Goal: Information Seeking & Learning: Learn about a topic

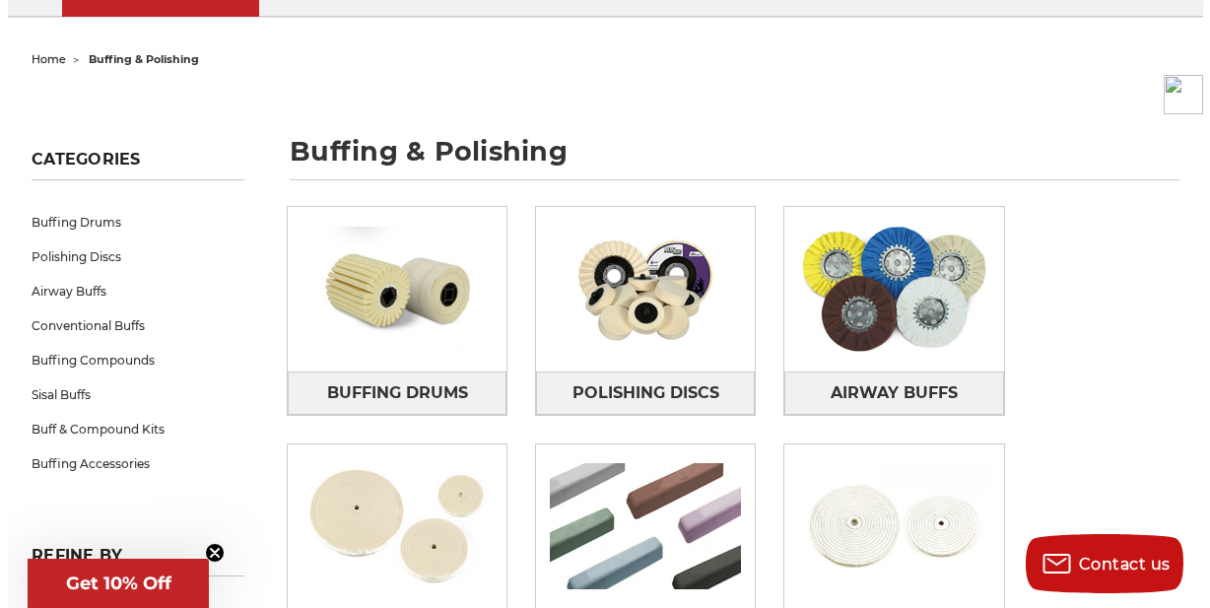
scroll to position [197, 0]
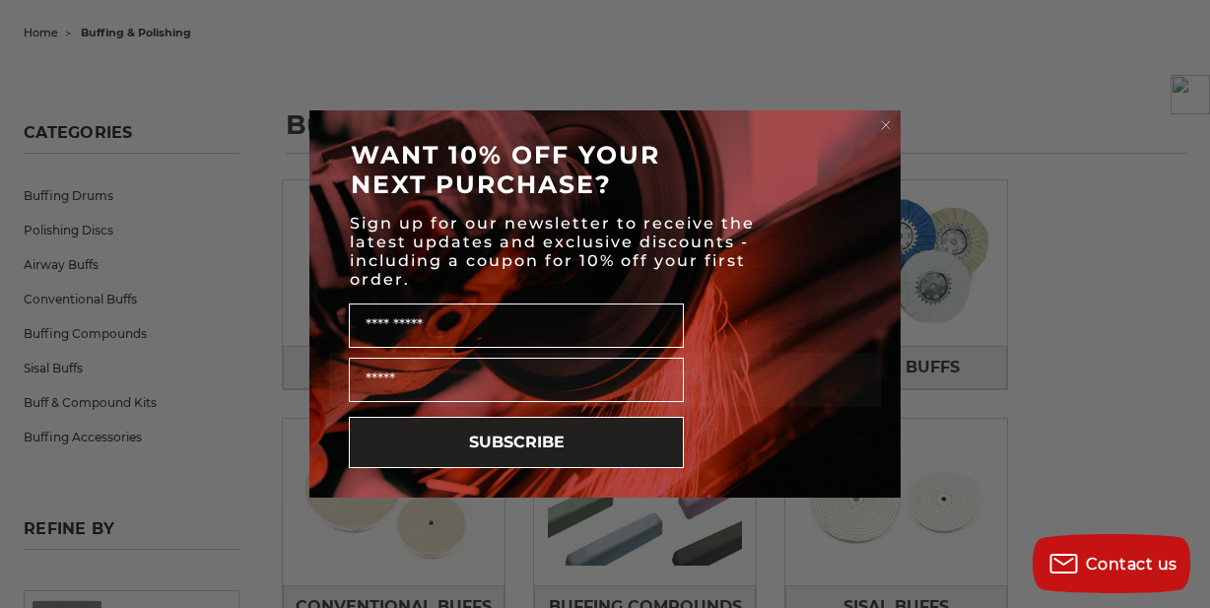
click at [883, 125] on circle "Close dialog" at bounding box center [886, 125] width 19 height 19
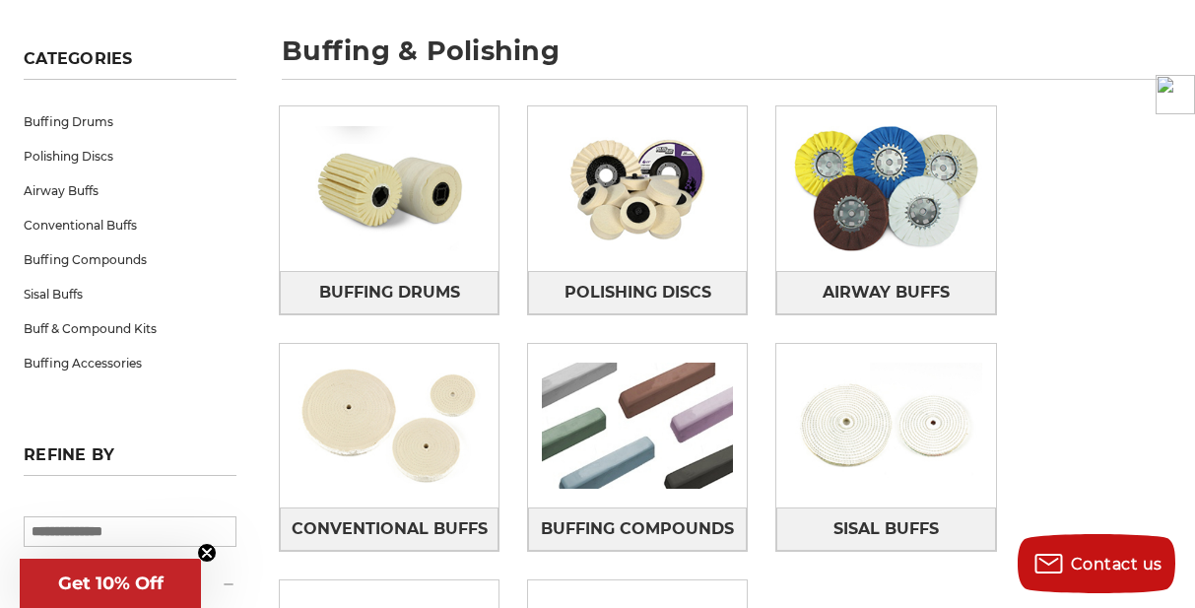
scroll to position [394, 0]
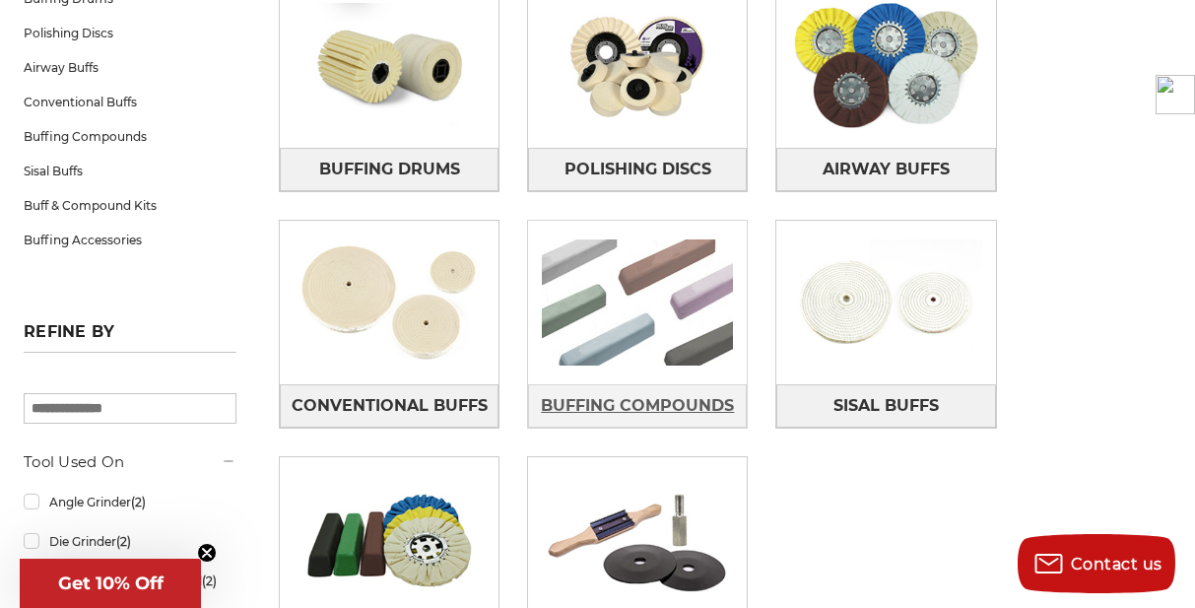
click at [633, 396] on span "Buffing Compounds" at bounding box center [637, 406] width 193 height 34
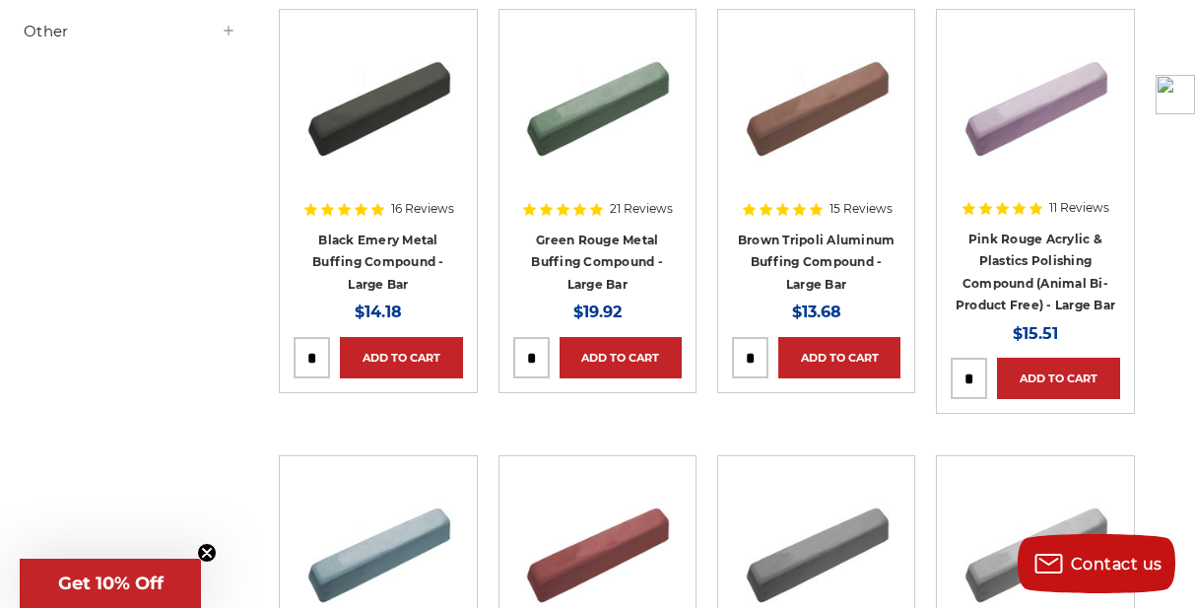
scroll to position [394, 0]
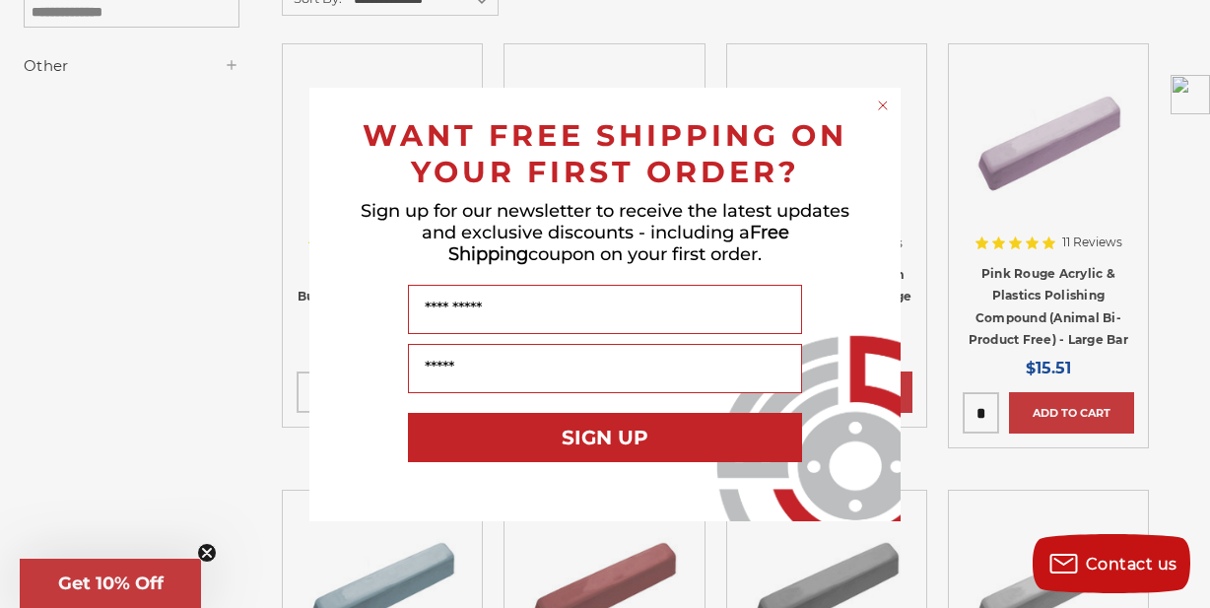
click at [879, 107] on circle "Close dialog" at bounding box center [883, 105] width 19 height 19
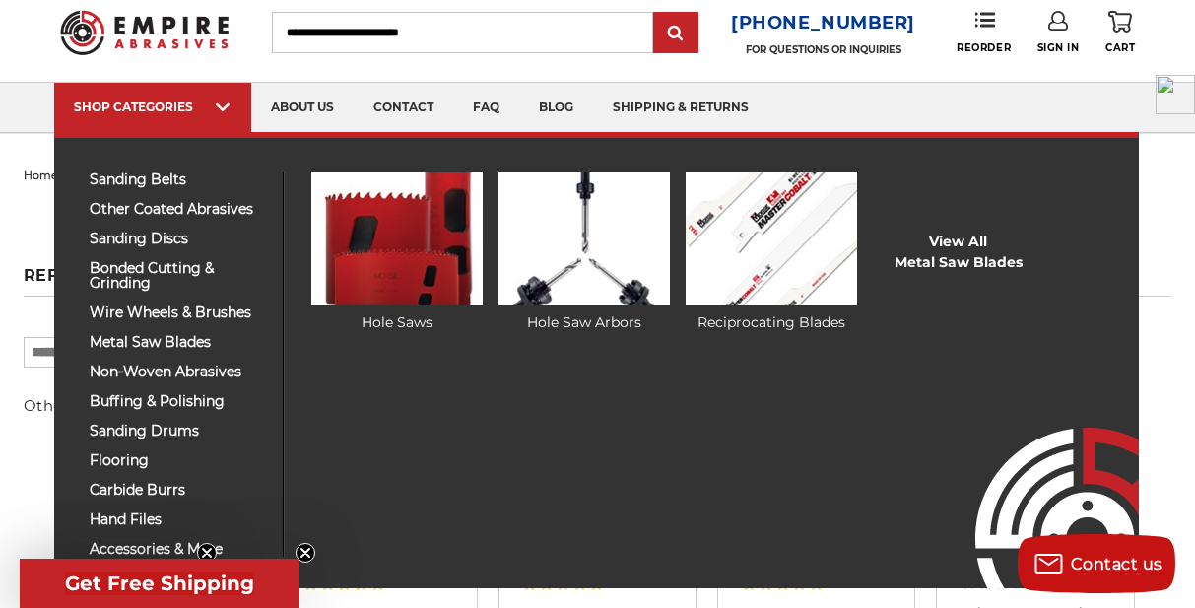
scroll to position [99, 0]
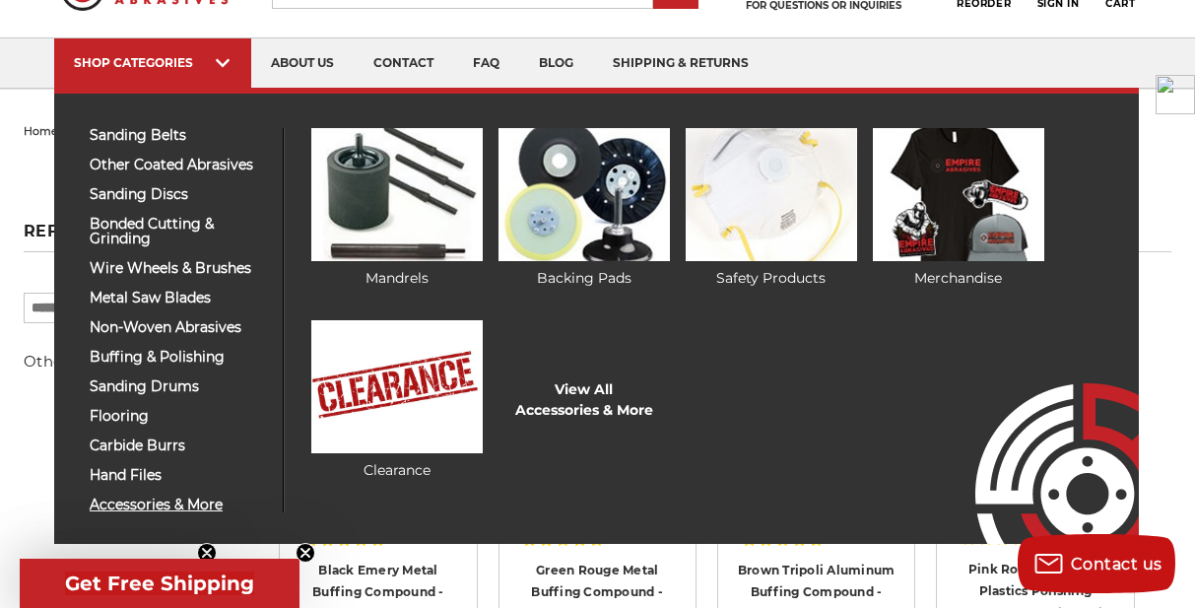
click at [204, 498] on span "accessories & more" at bounding box center [179, 505] width 178 height 15
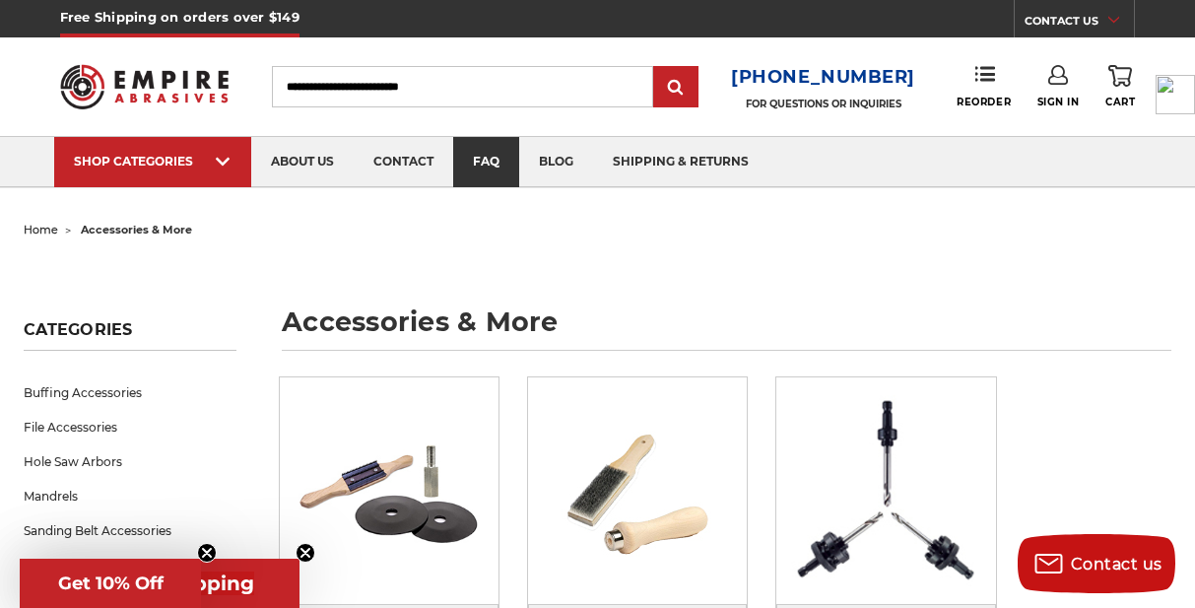
click at [511, 161] on link "faq" at bounding box center [486, 162] width 66 height 50
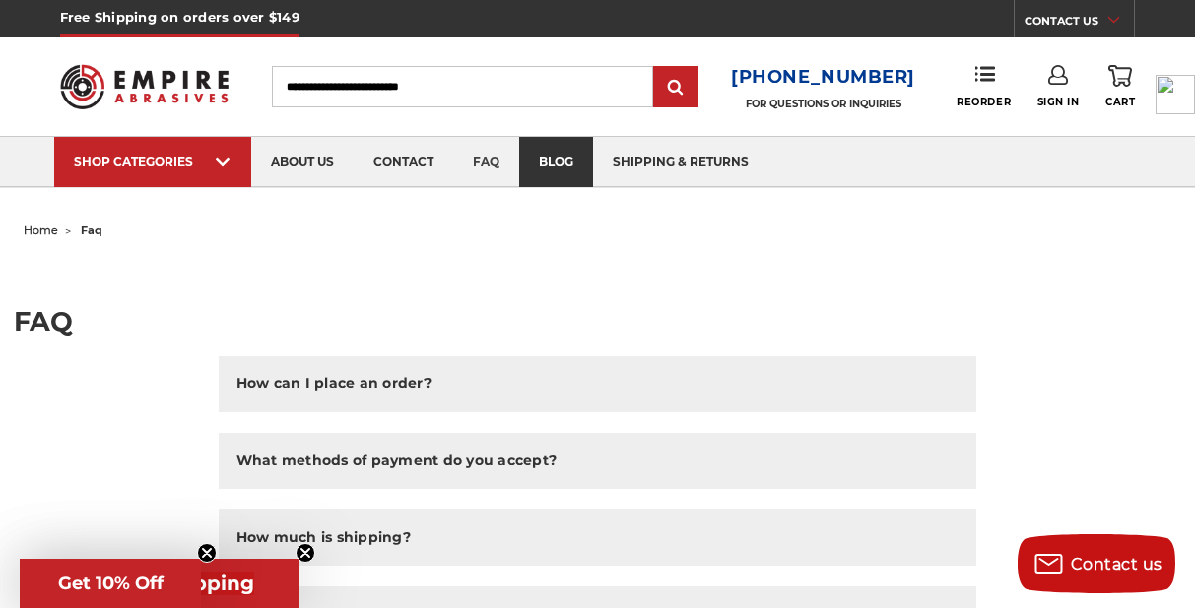
click at [561, 164] on link "blog" at bounding box center [556, 162] width 74 height 50
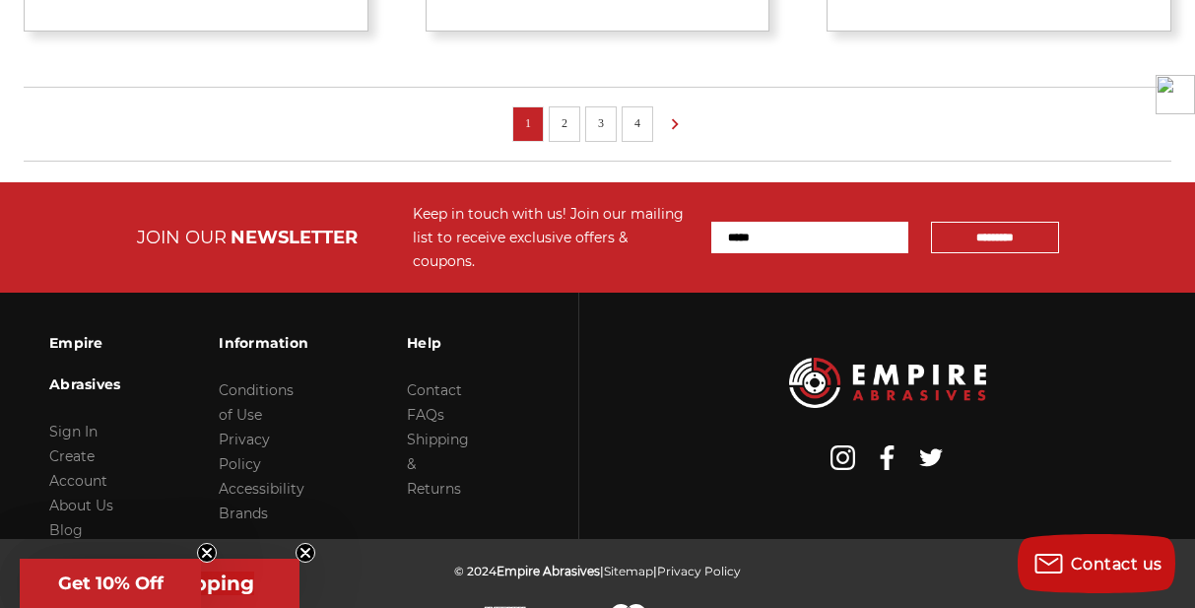
scroll to position [1989, 0]
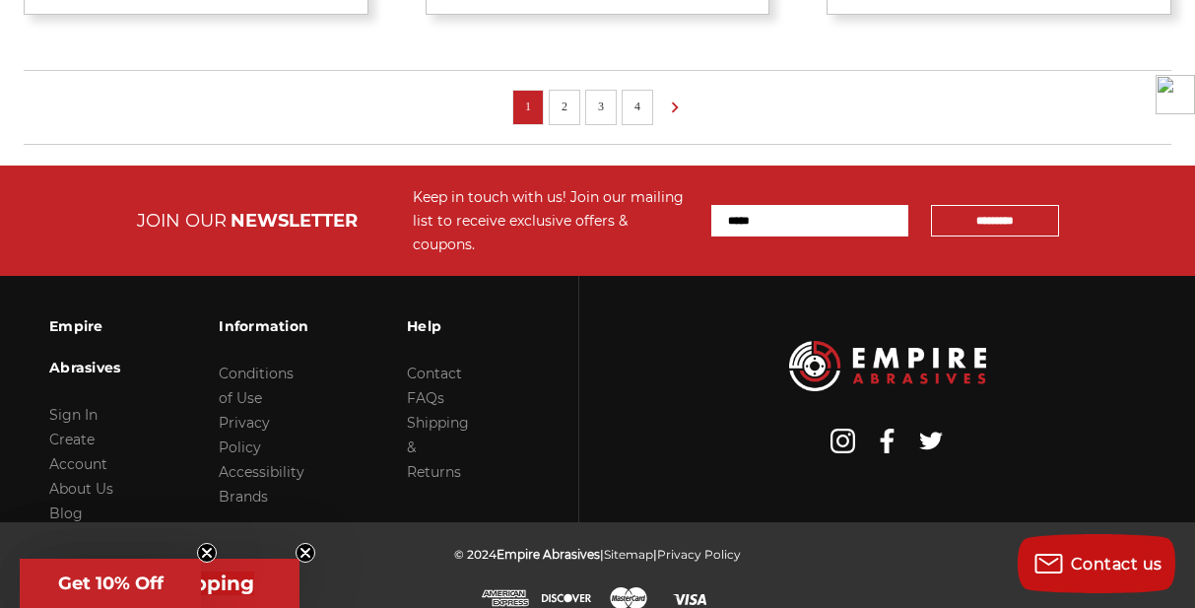
click at [565, 115] on link "2" at bounding box center [565, 107] width 20 height 22
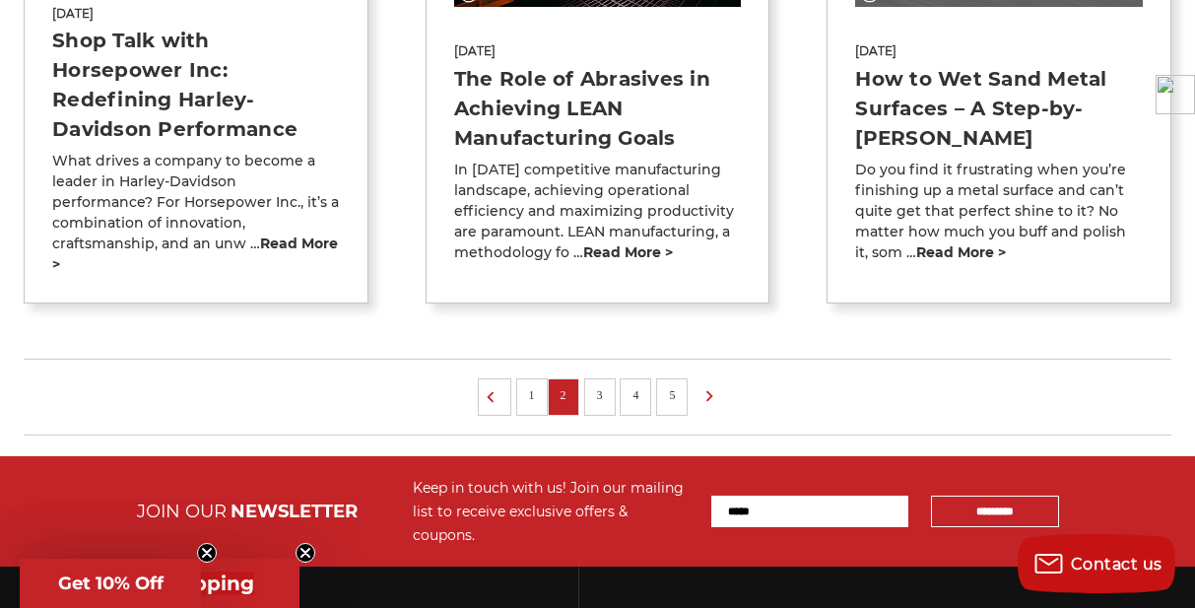
scroll to position [1774, 0]
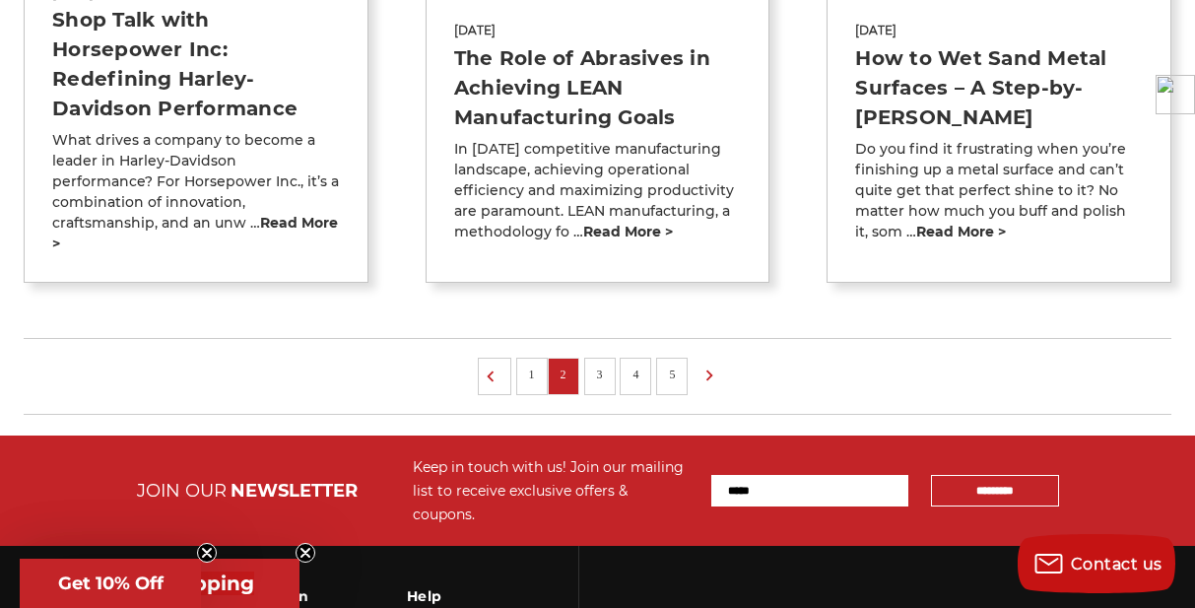
click at [673, 370] on li "5" at bounding box center [672, 376] width 32 height 37
click at [678, 364] on link "5" at bounding box center [672, 375] width 20 height 22
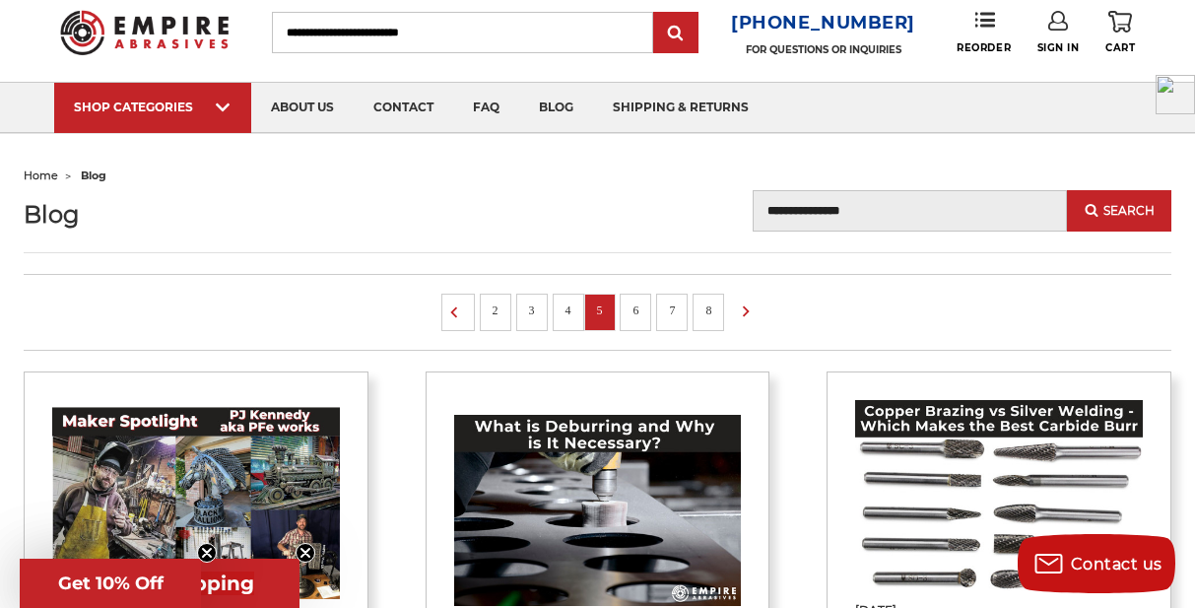
scroll to position [99, 0]
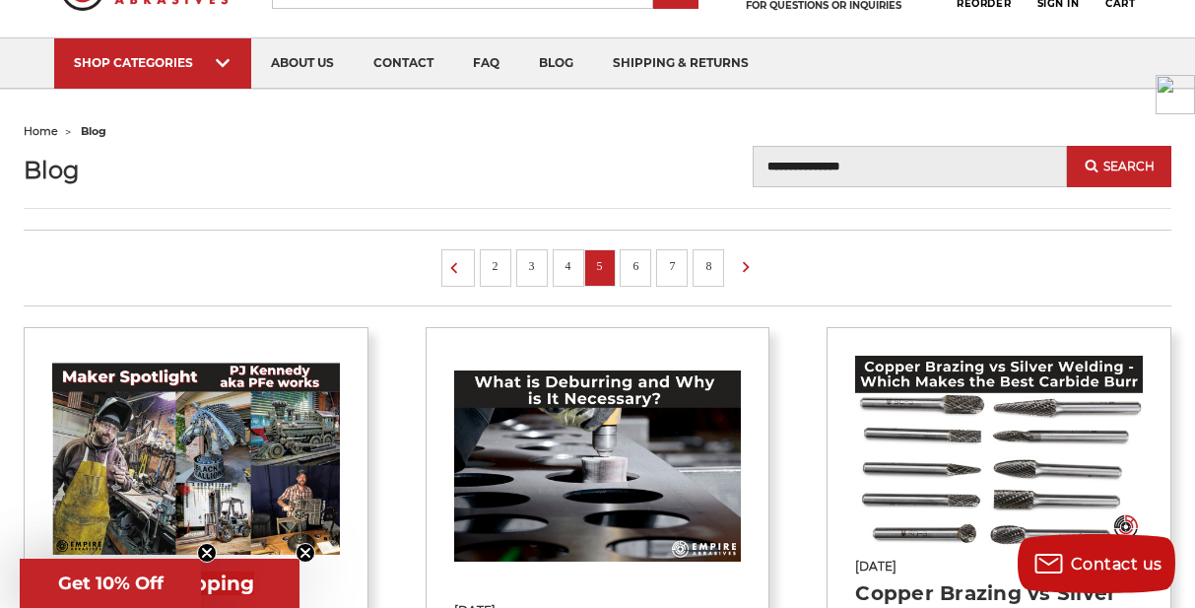
click at [705, 265] on link "8" at bounding box center [709, 266] width 20 height 22
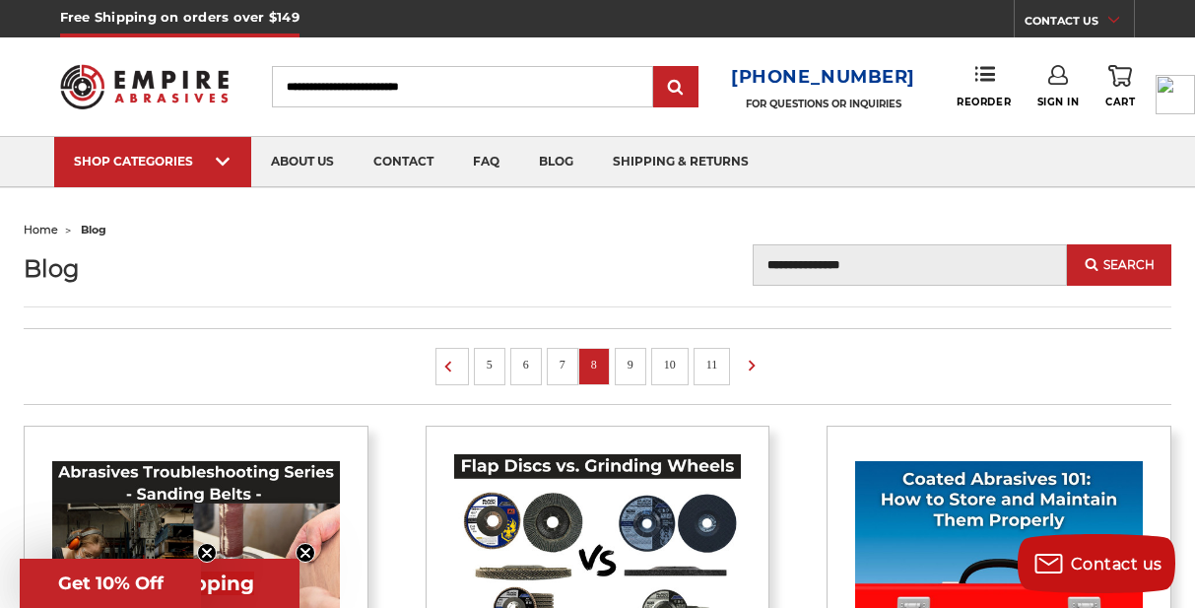
click at [707, 369] on link "11" at bounding box center [713, 365] width 26 height 22
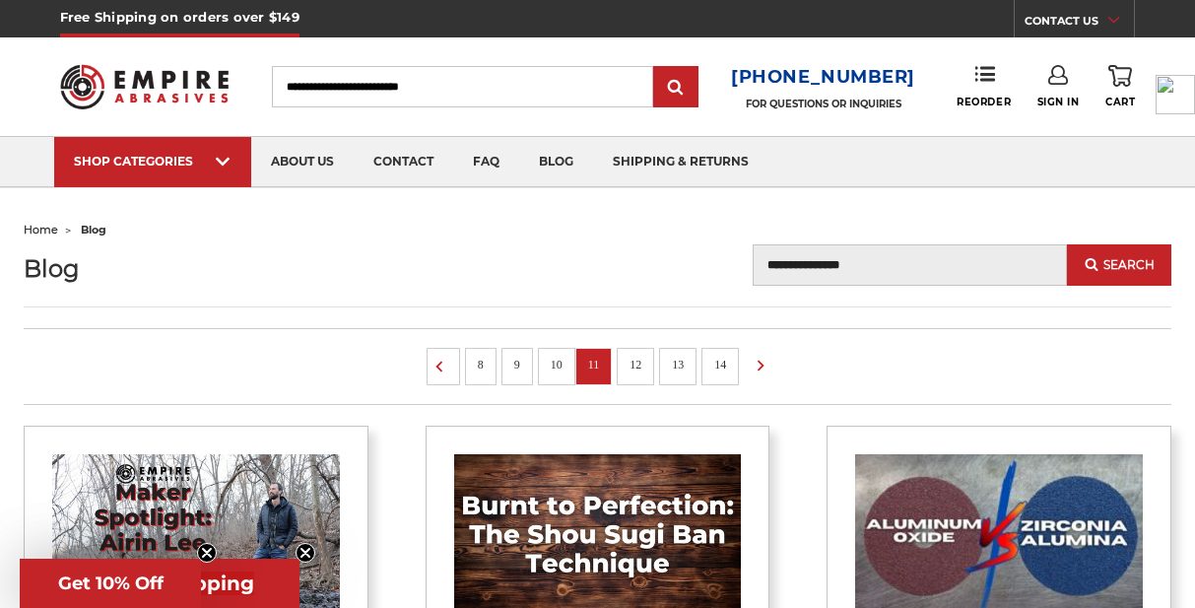
click at [710, 369] on link "14" at bounding box center [720, 365] width 26 height 22
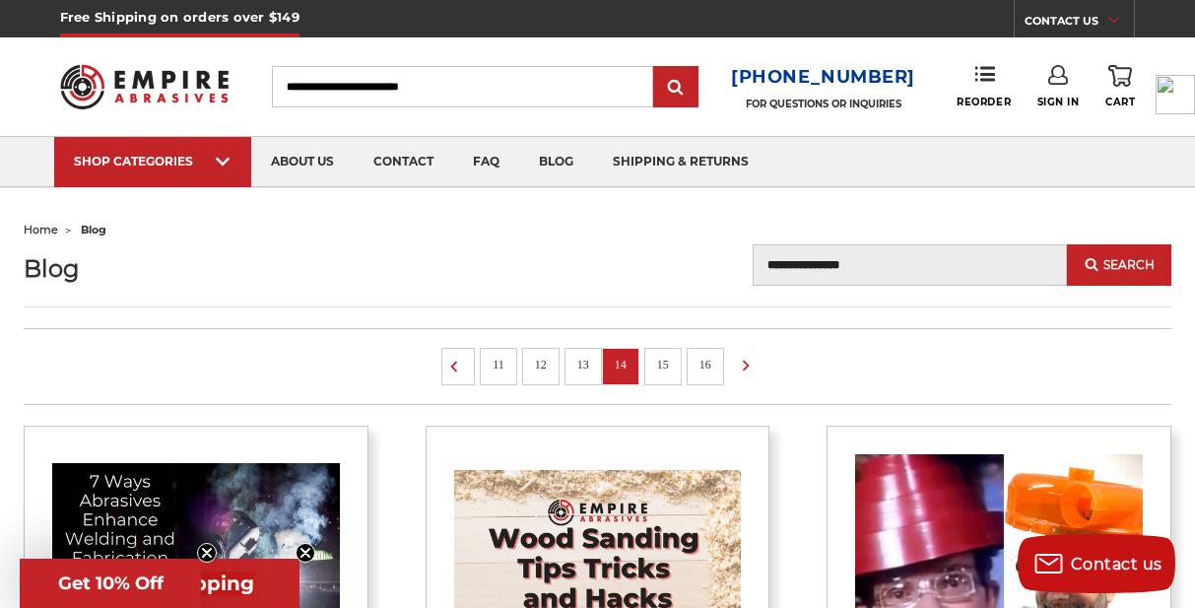
click at [710, 369] on link "16" at bounding box center [706, 365] width 26 height 22
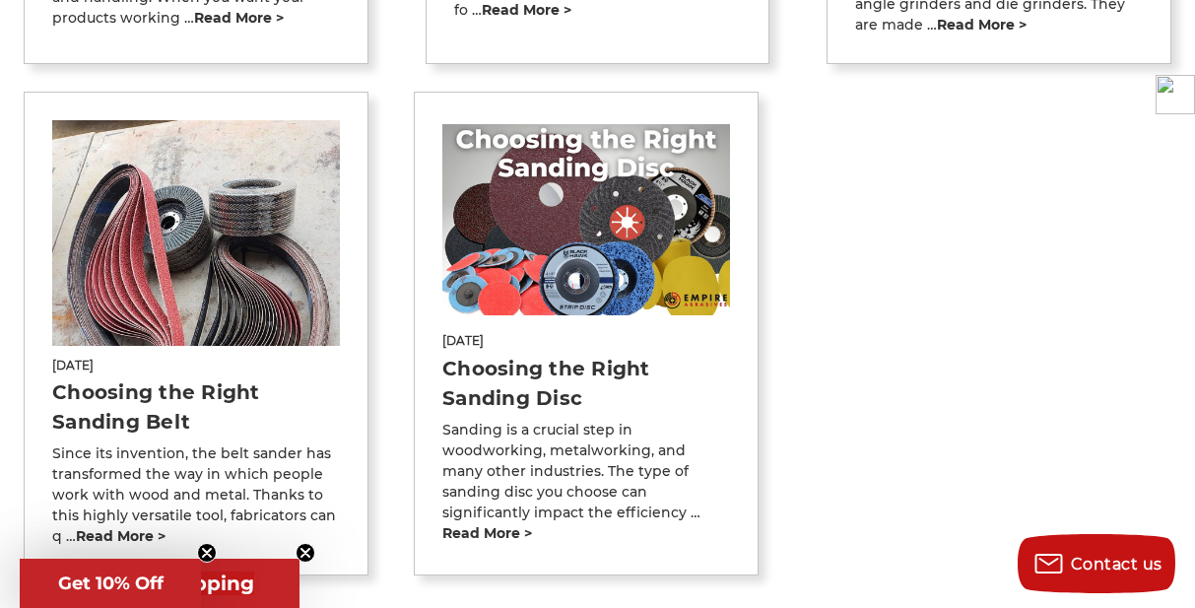
scroll to position [1084, 0]
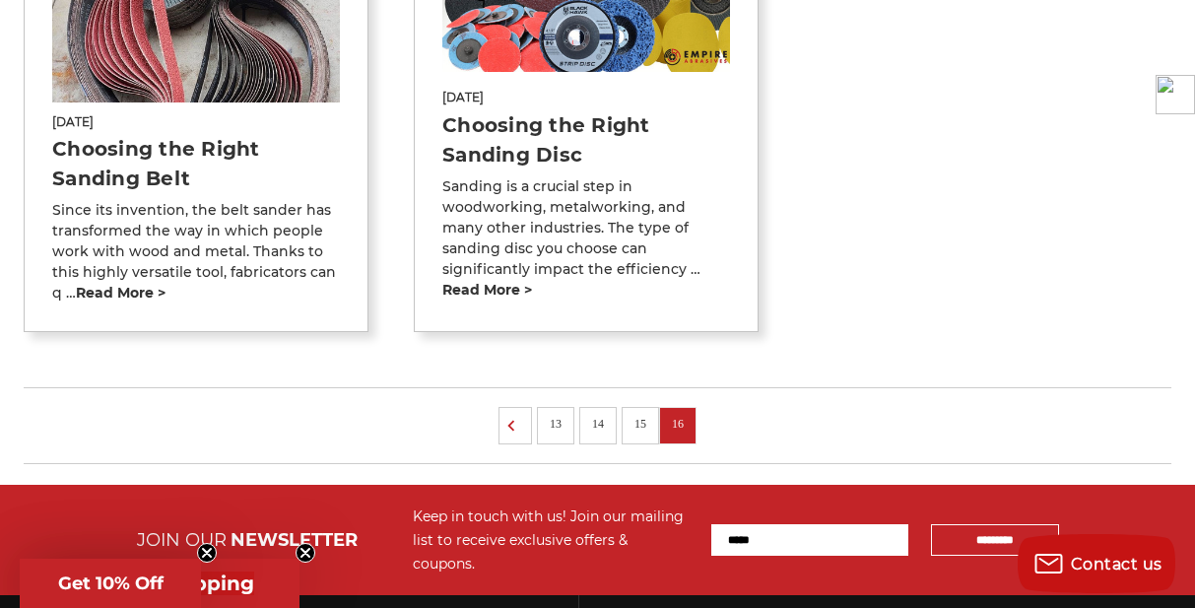
click at [638, 420] on link "15" at bounding box center [641, 424] width 26 height 22
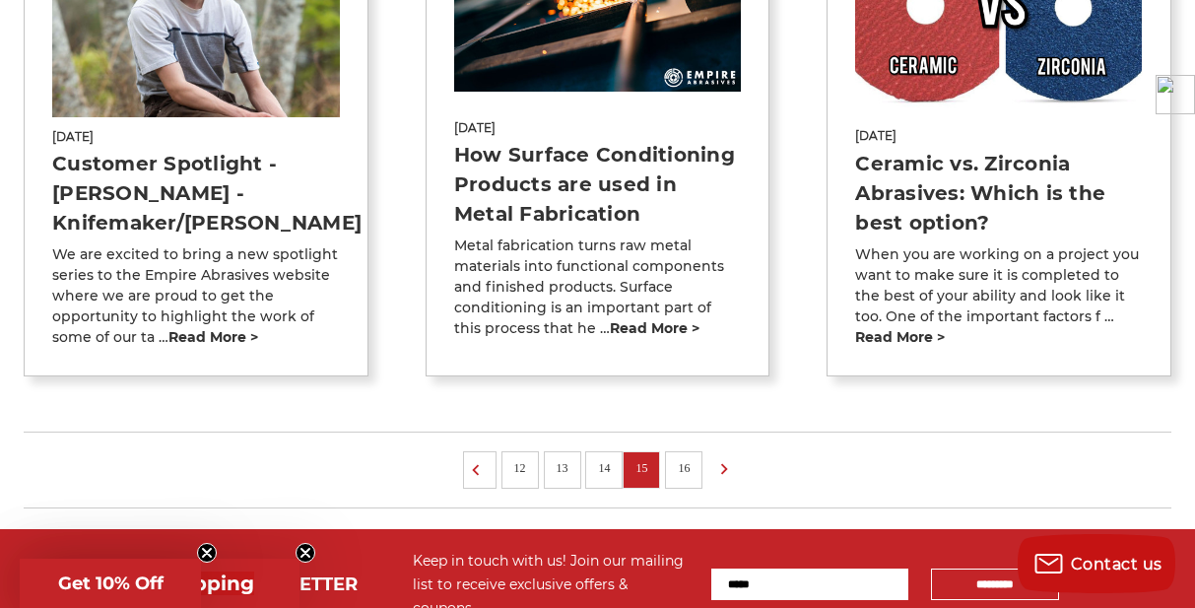
scroll to position [1675, 0]
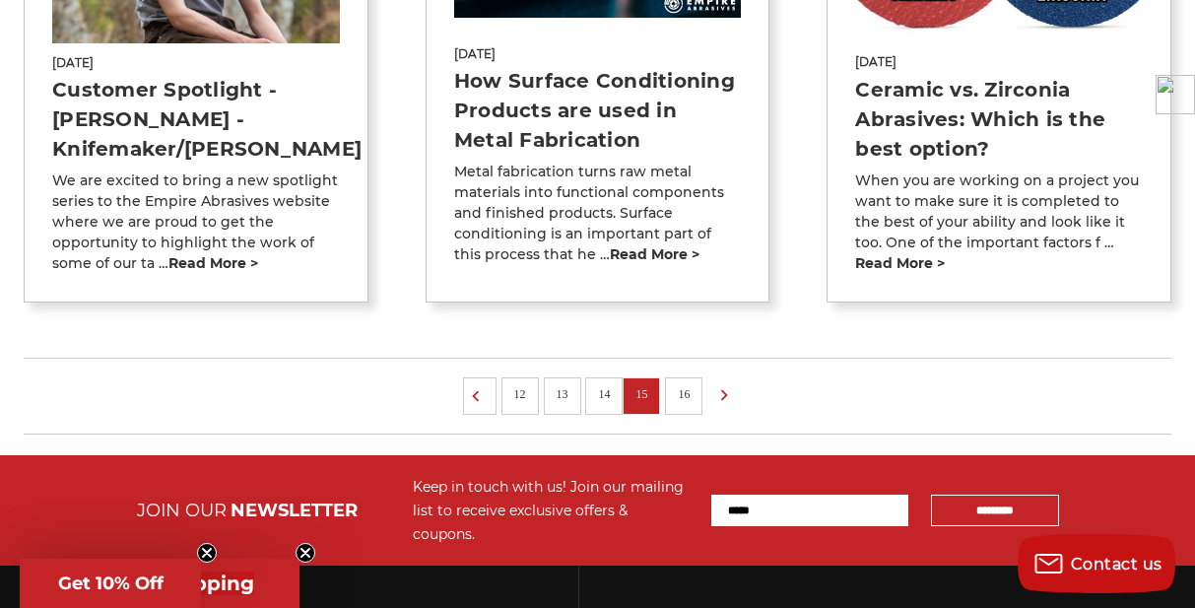
click at [614, 383] on link "14" at bounding box center [604, 394] width 26 height 22
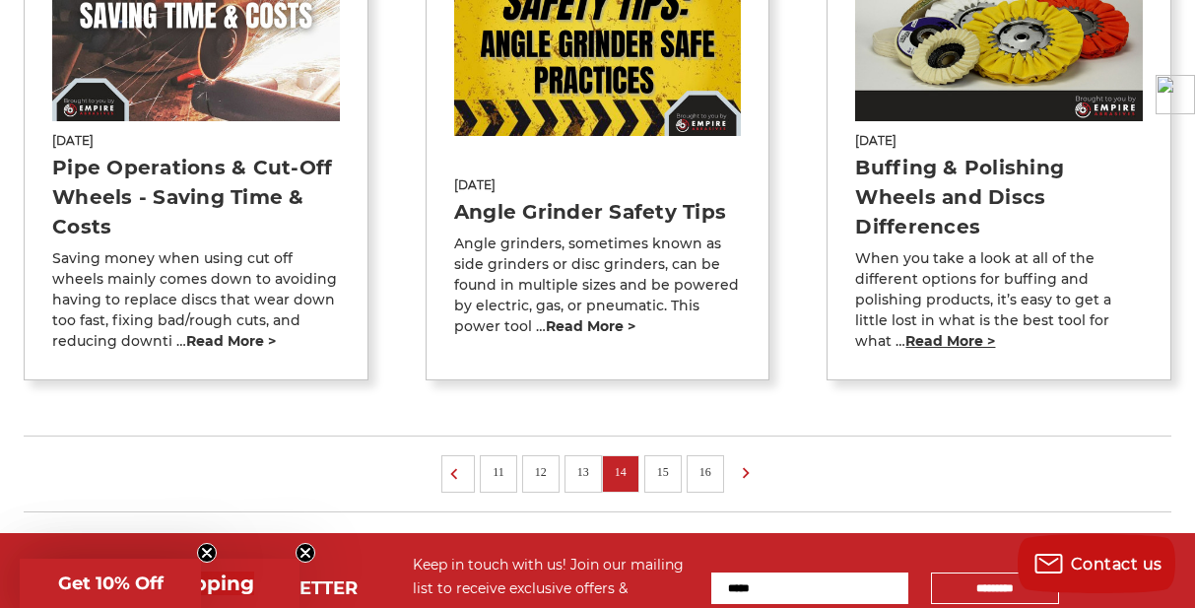
scroll to position [1577, 0]
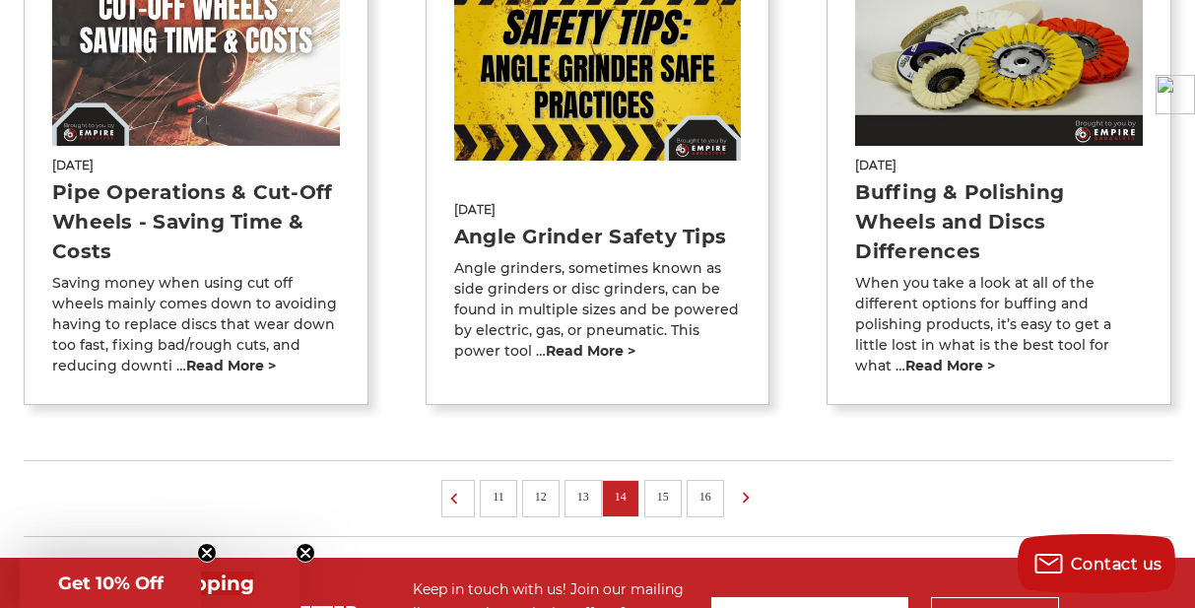
click at [911, 199] on link "Buffing & Polishing Wheels and Discs Differences" at bounding box center [959, 221] width 209 height 83
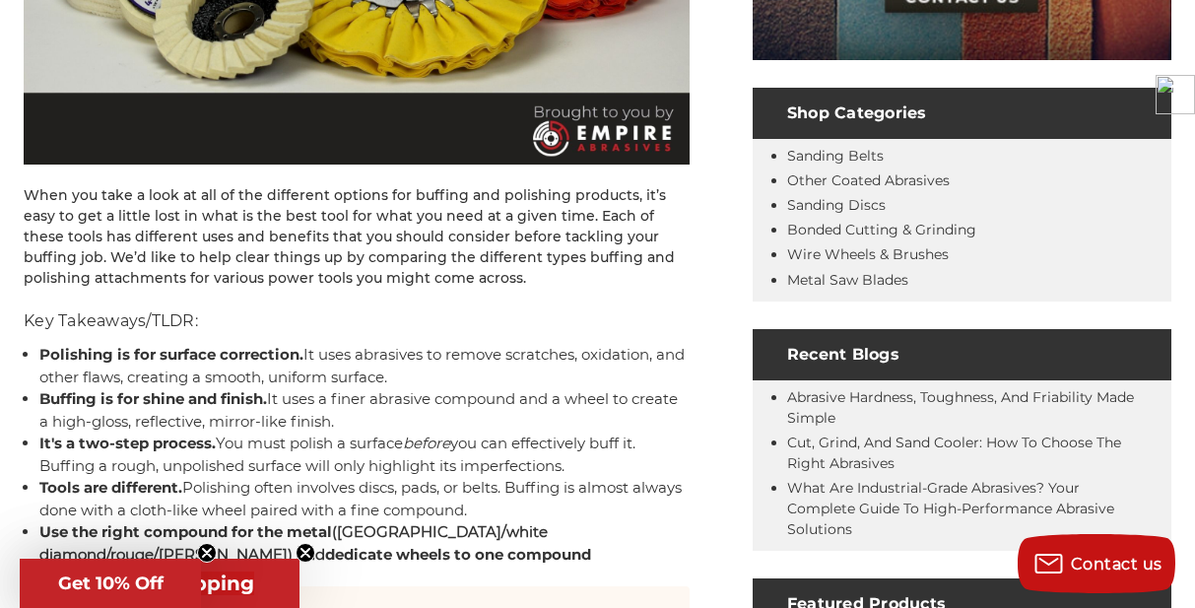
scroll to position [690, 0]
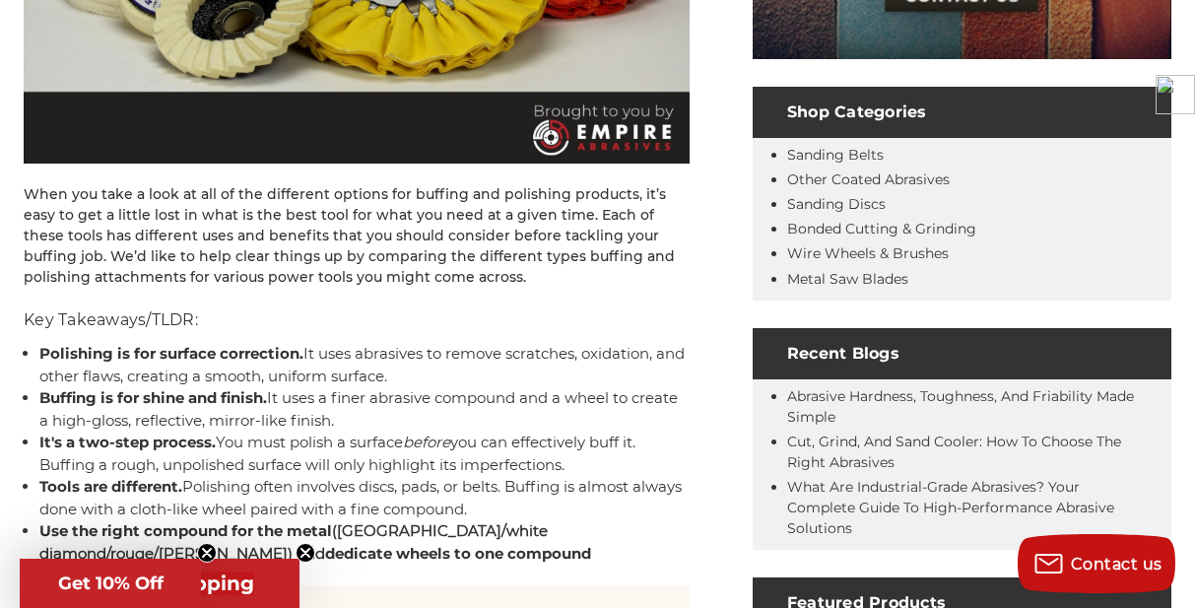
click at [303, 551] on icon "Close teaser" at bounding box center [306, 553] width 8 height 8
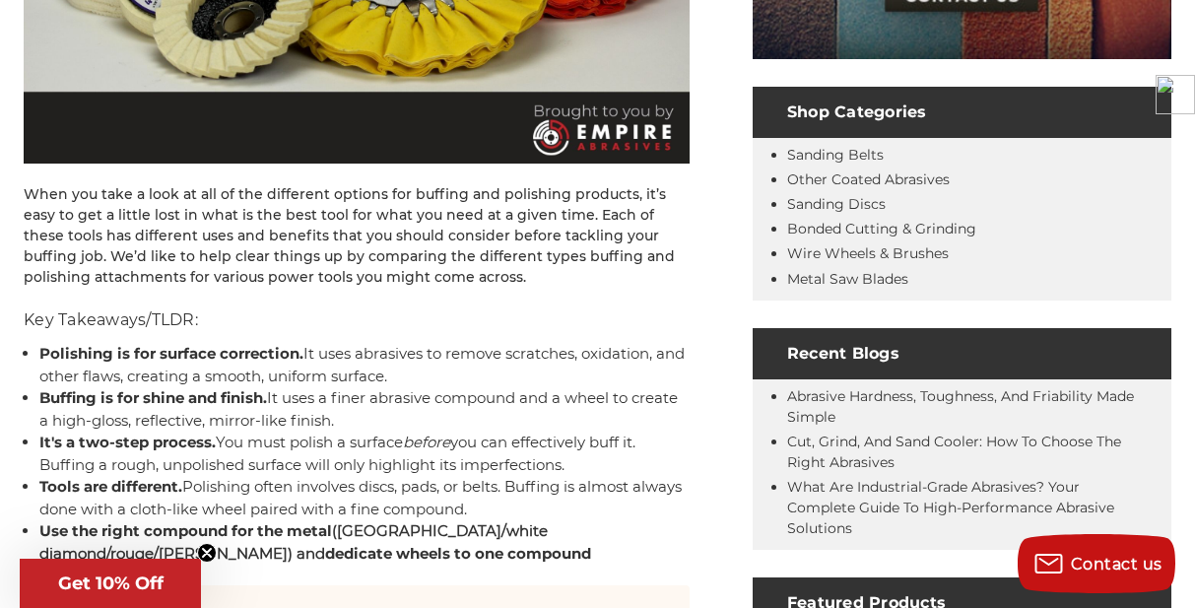
click at [202, 554] on circle "Close teaser" at bounding box center [207, 553] width 19 height 19
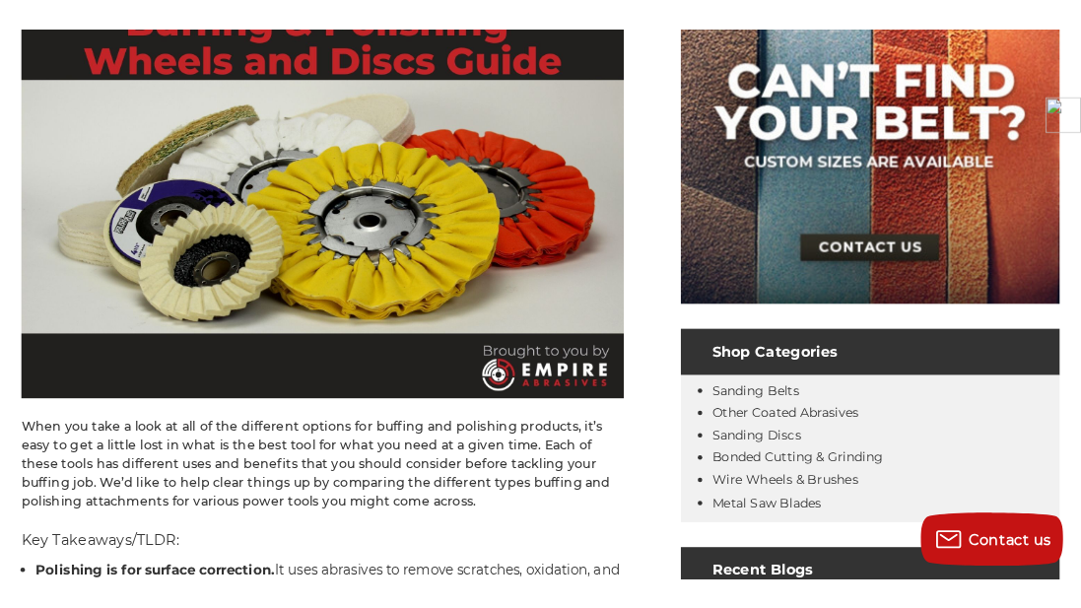
scroll to position [493, 0]
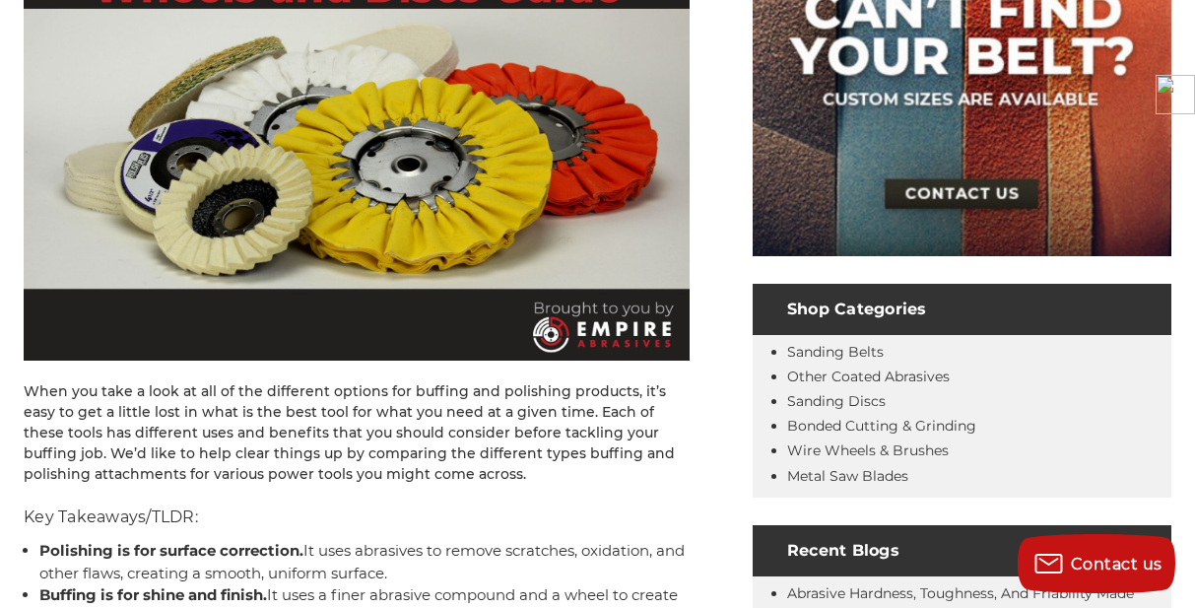
drag, startPoint x: 459, startPoint y: 442, endPoint x: 448, endPoint y: 437, distance: 12.3
drag, startPoint x: 376, startPoint y: 453, endPoint x: 333, endPoint y: 459, distance: 43.8
click at [333, 459] on p "When you take a look at all of the different options for buffing and polishing …" at bounding box center [357, 432] width 666 height 103
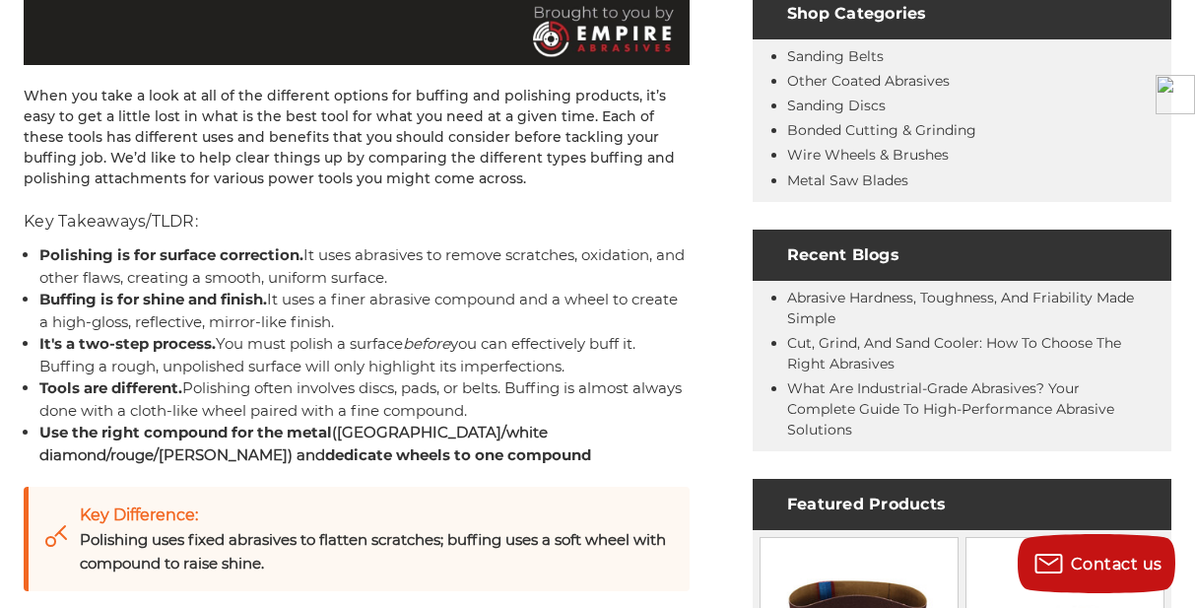
scroll to position [690, 0]
